Goal: Find specific page/section: Find specific page/section

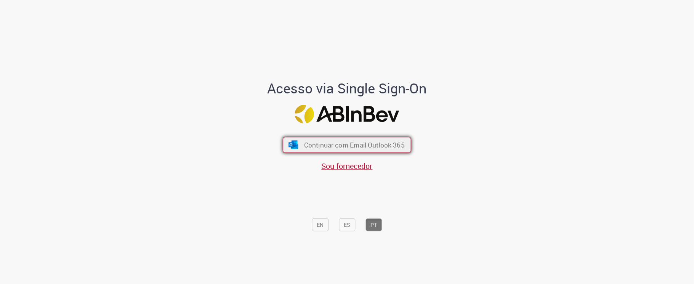
click at [293, 142] on img "submit" at bounding box center [293, 145] width 11 height 8
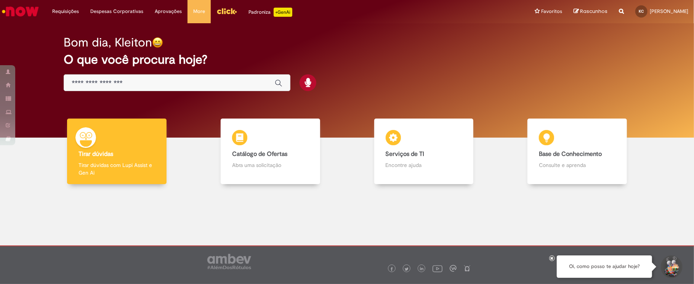
click at [219, 8] on img "Menu Cabeçalho" at bounding box center [226, 10] width 21 height 11
click at [222, 7] on img "Menu Cabeçalho" at bounding box center [226, 10] width 21 height 11
